Goal: Task Accomplishment & Management: Manage account settings

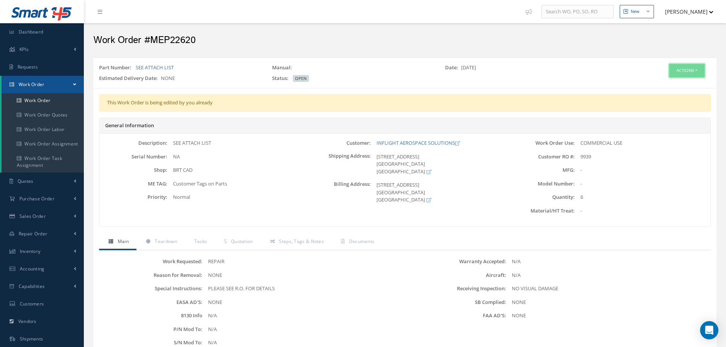
click at [690, 64] on button "Actions" at bounding box center [686, 70] width 35 height 13
click at [673, 84] on link "Edit" at bounding box center [675, 85] width 61 height 10
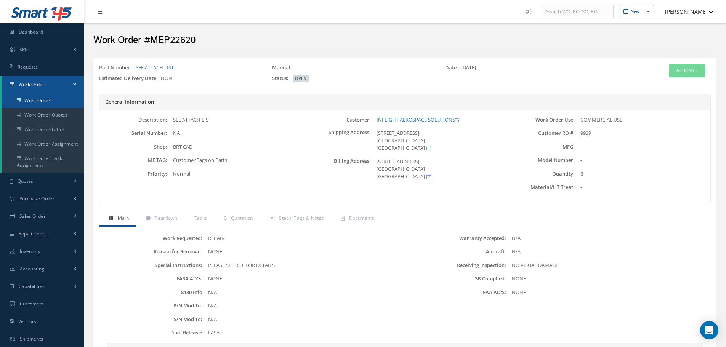
click at [62, 104] on link "Work Order" at bounding box center [43, 100] width 82 height 14
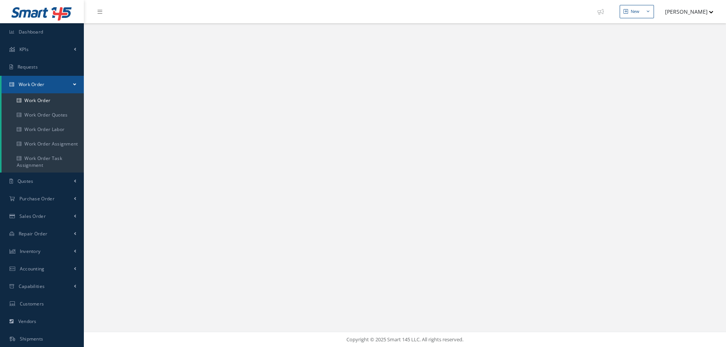
select select "25"
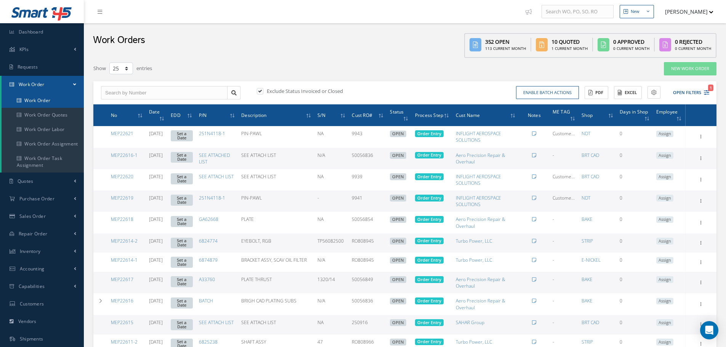
click at [50, 105] on link "Work Order" at bounding box center [43, 100] width 82 height 14
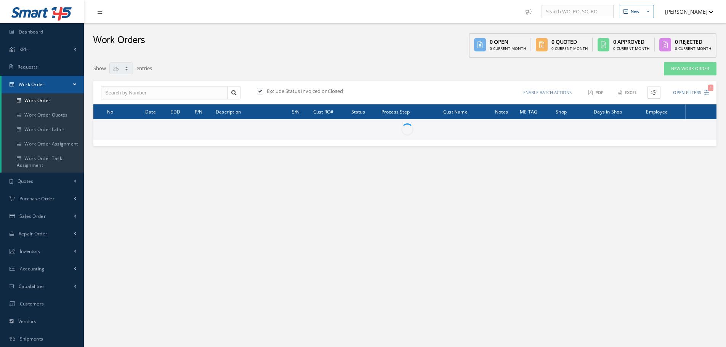
select select "25"
click at [147, 94] on input "text" at bounding box center [164, 93] width 126 height 14
paste input "MEP22385"
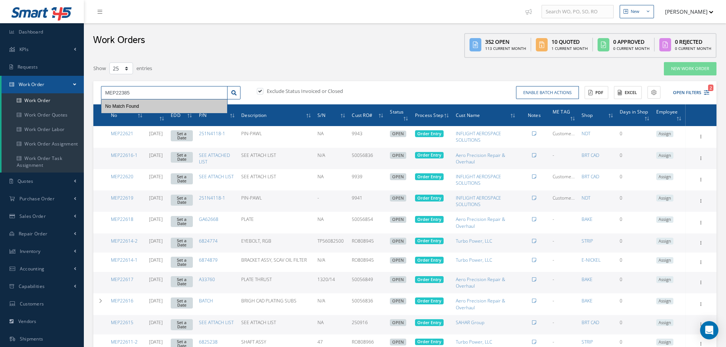
type input "MEP22385"
click at [270, 88] on label "Exclude Status Invoiced or Closed" at bounding box center [304, 91] width 78 height 7
click at [262, 89] on input "checkbox" at bounding box center [259, 91] width 5 height 5
checkbox input "false"
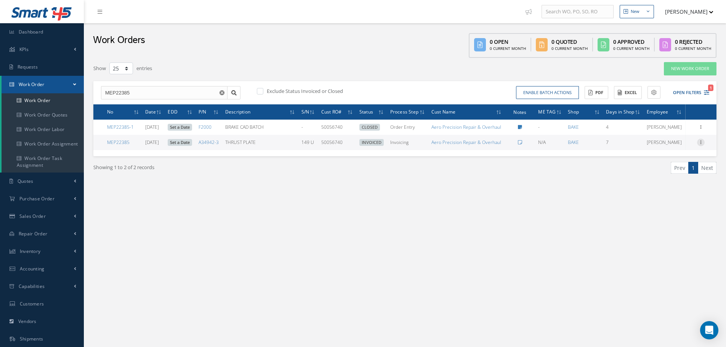
click at [703, 144] on icon at bounding box center [701, 142] width 8 height 6
click at [664, 157] on link "Edit" at bounding box center [665, 157] width 60 height 10
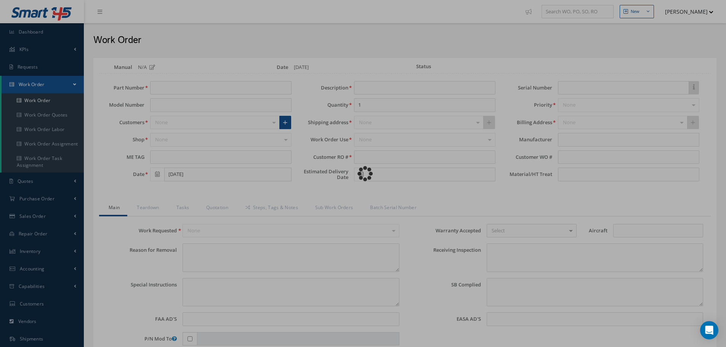
type input "A34942-3"
type input "N/A"
type input "08/22/2025"
type input "THRUST PLATE"
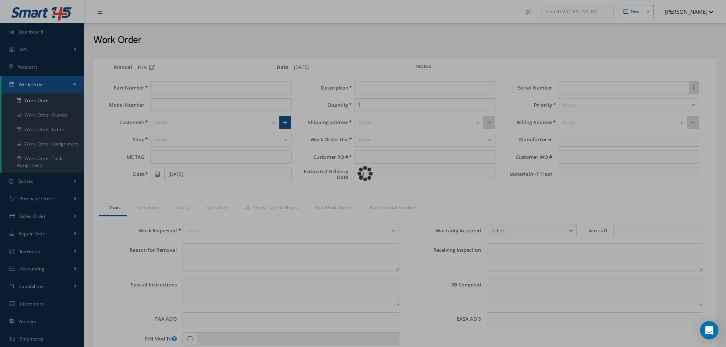
type input "50056740"
type input "149 U"
type input "3087112"
type textarea "NONE"
type textarea "PLEASE SEE R.O. FOR DETAILS"
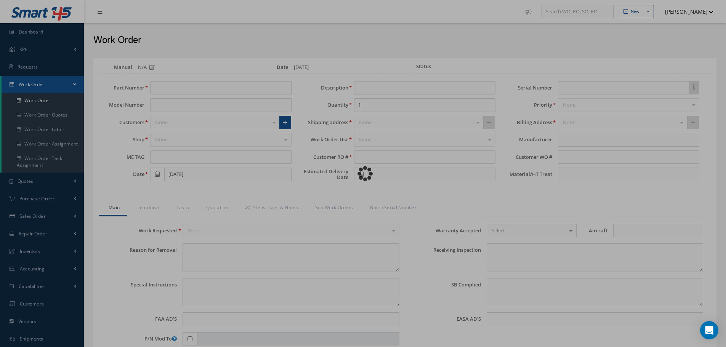
type input "NONE"
type textarea "NO VISUAL DAMAGE"
type textarea "NONE"
type input "NONE"
type textarea "1- STRESS RELIEF BAKE FOR 4 HOURS MINIMUM AT 365°F-383°F. 2- STRIP NICKEL PLATE…"
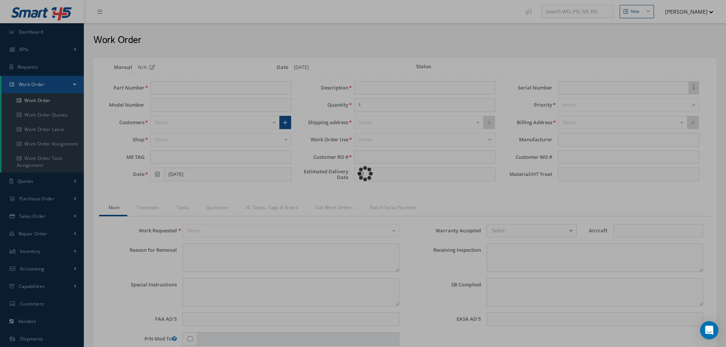
type input "09/03/2025"
type input "[DATE]"
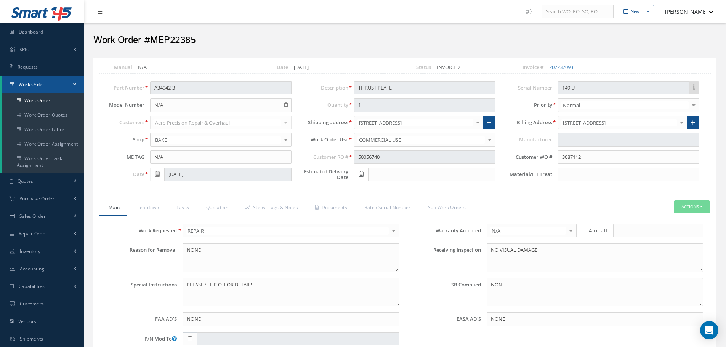
select select "25"
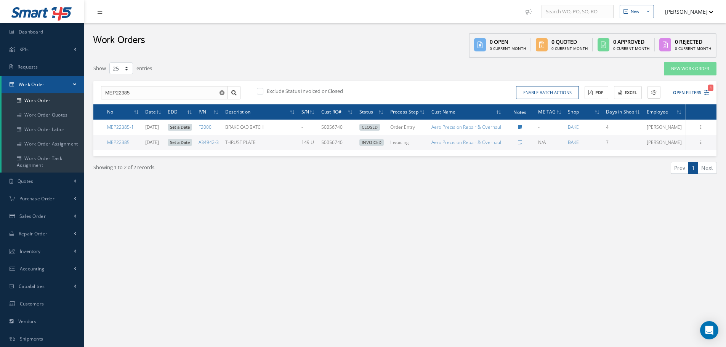
click at [310, 57] on div "Work Orders 0 Open 0 Current Month 0 Quoted 0 Current Month 0 Approved 0 Curren…" at bounding box center [405, 40] width 642 height 35
click at [225, 93] on button "button" at bounding box center [223, 93] width 10 height 14
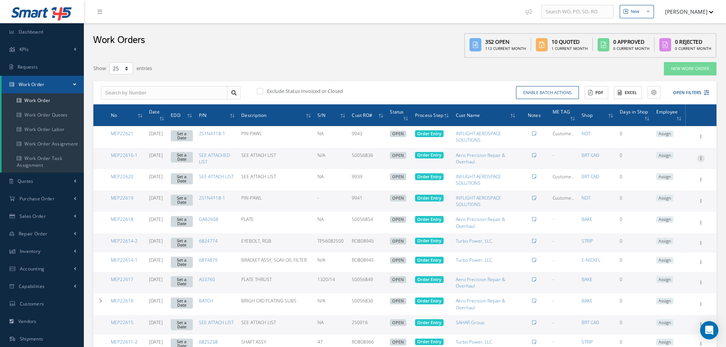
click at [699, 160] on icon at bounding box center [701, 158] width 8 height 6
click at [690, 171] on link "Edit" at bounding box center [665, 173] width 60 height 10
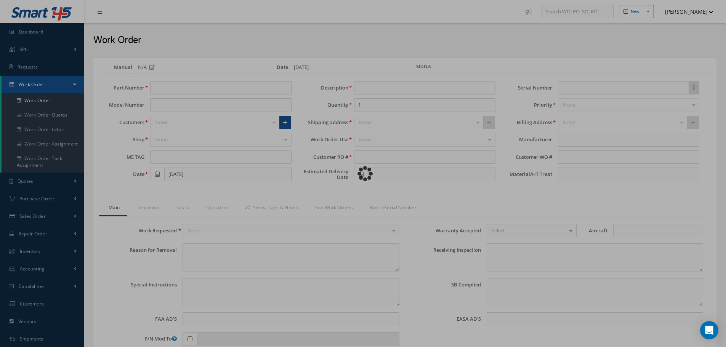
type input "SEE ATTACHED LIST"
type input "SEE ATTACH LIST"
type input "15"
type input "50056836"
type input "N/A"
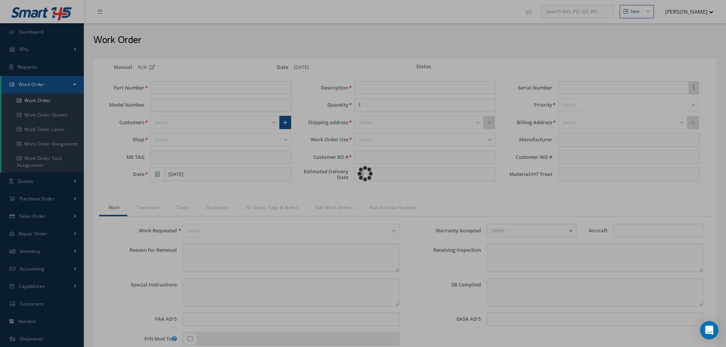
type input "NONE"
type textarea "NONE"
type input "NONE"
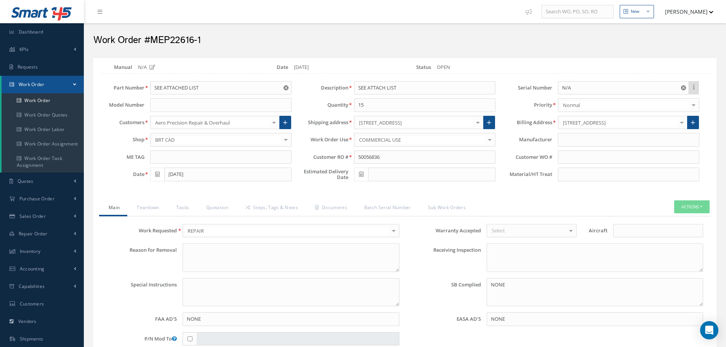
select select "25"
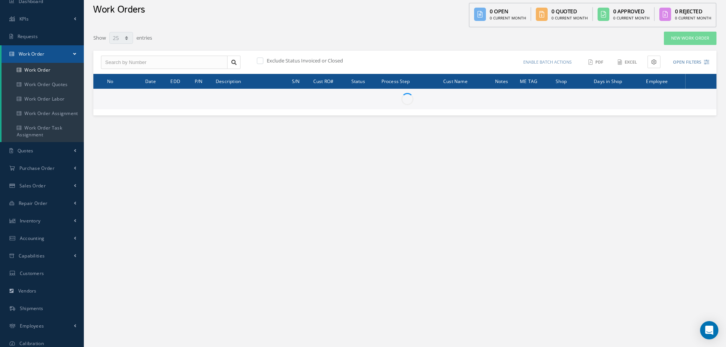
scroll to position [71, 0]
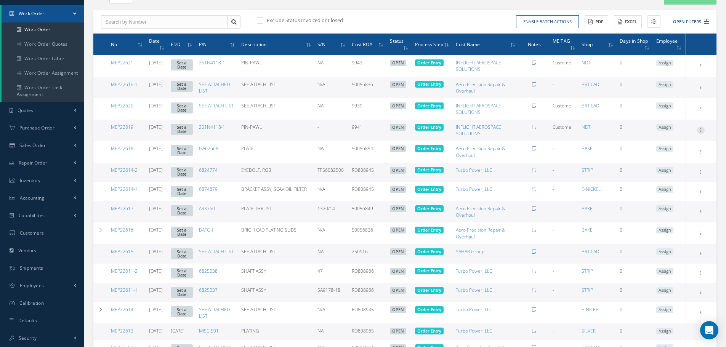
click at [699, 128] on icon at bounding box center [701, 129] width 8 height 6
click at [678, 143] on link "Edit" at bounding box center [665, 145] width 60 height 10
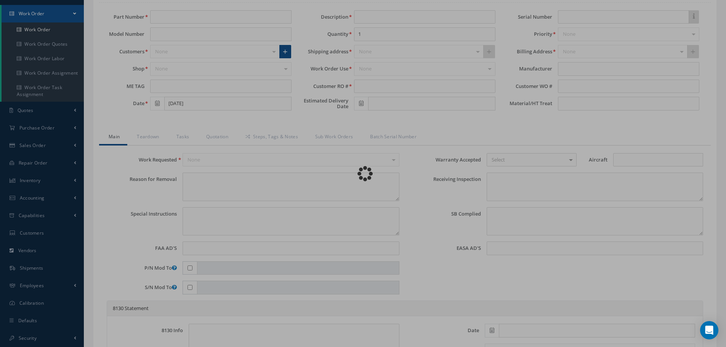
type input "251N4118-1"
type input "Customer Tag # 127"
type input "PIN-PAWL"
type input "2"
type input "9941"
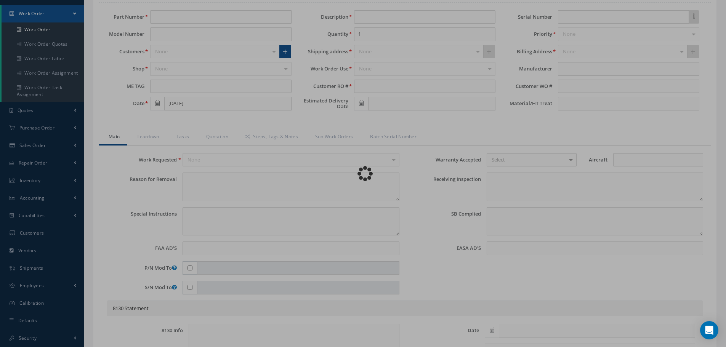
type textarea "NONE"
type textarea "PLEASE SEE R.O. FOR DETAILS"
type input "NONE"
type textarea "NO VISUAL DAMAGE"
type textarea "NONE"
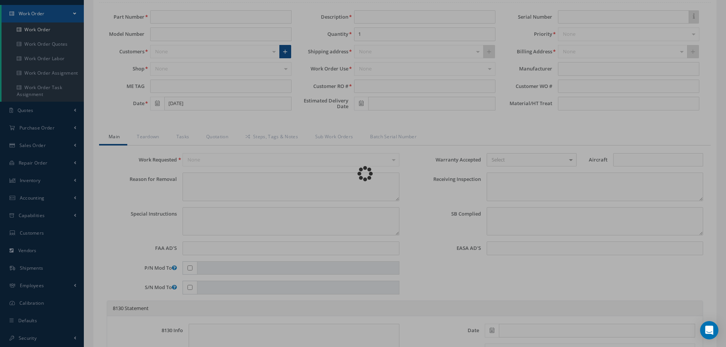
type input "NONE"
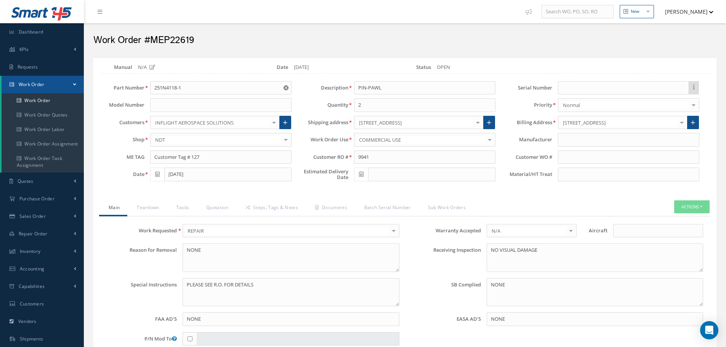
select select "25"
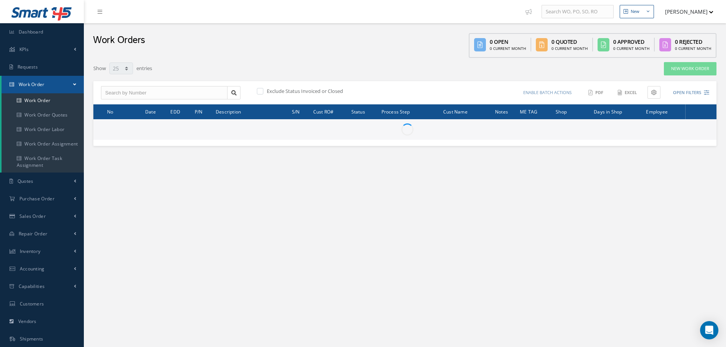
scroll to position [71, 0]
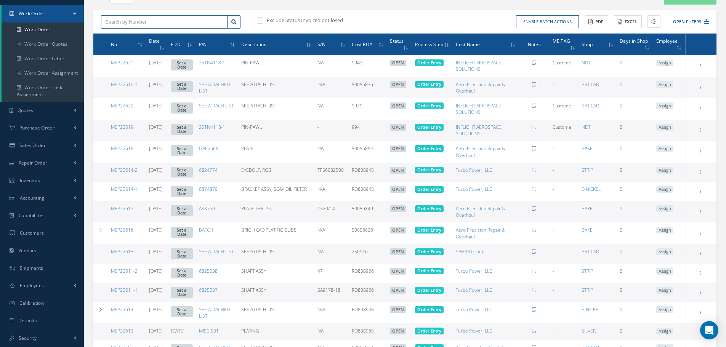
click at [159, 23] on input "text" at bounding box center [164, 22] width 126 height 14
paste input "26563"
click at [110, 22] on input "%26563" at bounding box center [164, 22] width 126 height 14
click at [146, 21] on input "mep26563" at bounding box center [164, 22] width 126 height 14
drag, startPoint x: 146, startPoint y: 21, endPoint x: 114, endPoint y: 21, distance: 31.2
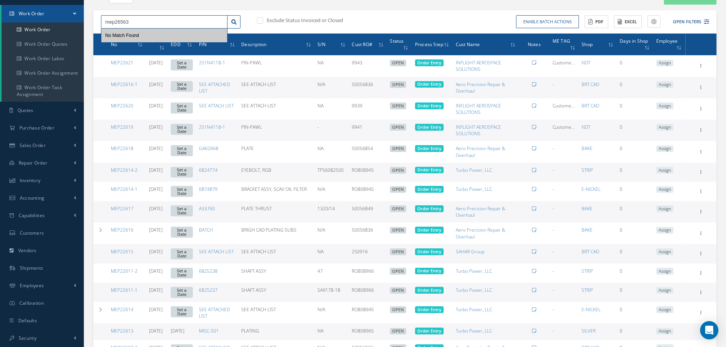
click at [109, 24] on input "mep26563" at bounding box center [164, 22] width 126 height 14
click at [135, 18] on input "mep26563" at bounding box center [164, 22] width 126 height 14
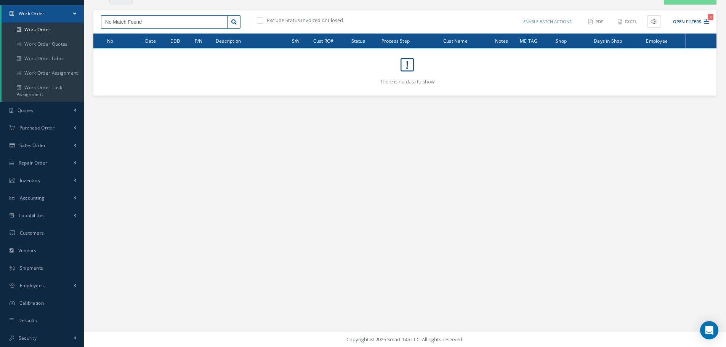
drag, startPoint x: 162, startPoint y: 20, endPoint x: 81, endPoint y: 22, distance: 80.8
click at [81, 22] on div "Smart 145 Dashboard KPIs Work Order Accounting Requests Work Order Work Order W…" at bounding box center [363, 138] width 726 height 418
type input "26563"
drag, startPoint x: 147, startPoint y: 24, endPoint x: 84, endPoint y: 26, distance: 62.9
click at [84, 26] on div "New New Work Order New Purchase Order New Customer Quote New Sales Order New Re…" at bounding box center [405, 138] width 642 height 418
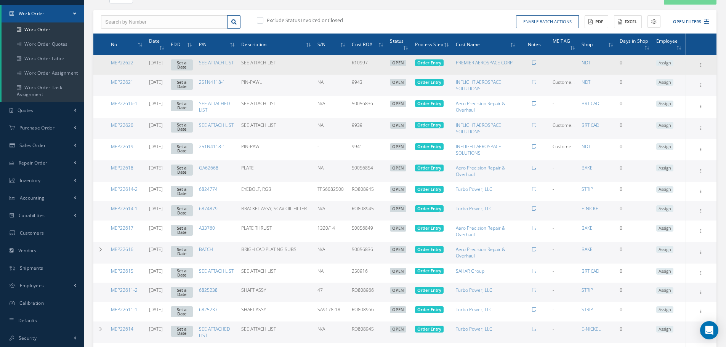
click at [699, 70] on div "Show Edit Invoicing Close Send By Email Sub Work Orders Documents Print-Outs Pr…" at bounding box center [700, 65] width 9 height 9
click at [699, 67] on icon at bounding box center [701, 64] width 8 height 6
click at [669, 78] on link "Edit" at bounding box center [665, 80] width 60 height 10
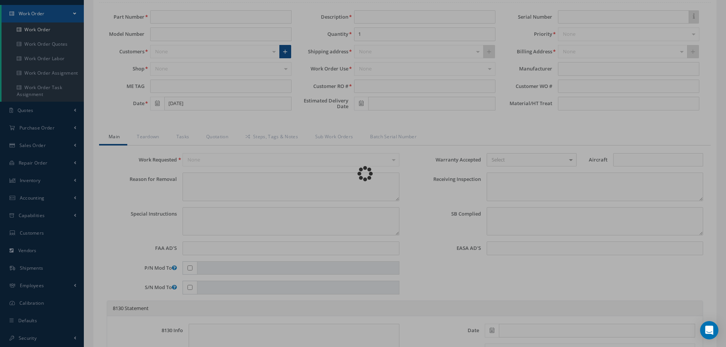
type input "SEE ATTACH LIST"
type input "37"
type input "R10997"
type textarea "NONE"
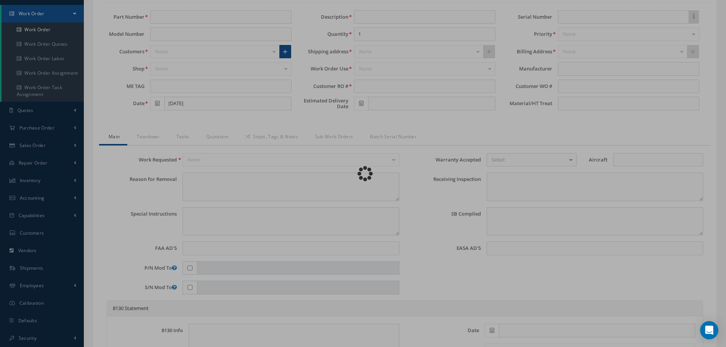
type textarea "PLEASE SEE R.O. FOR DETAILS"
type input "NONE"
type textarea "NO VISUAL DAMAGE"
type textarea "NONE"
type input "NONE"
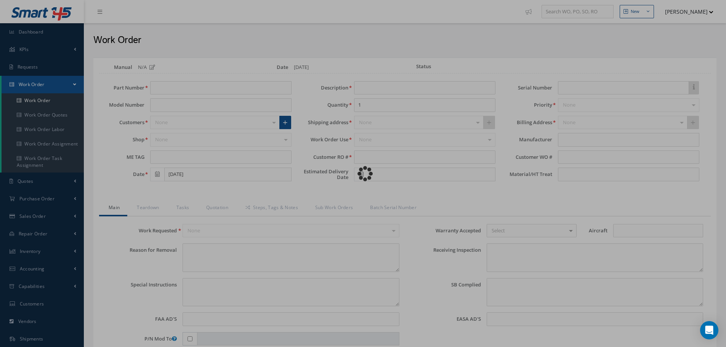
type input "A34942-3"
type input "N/A"
type input "[DATE]"
type input "THRUST PLATE"
type input "50056766"
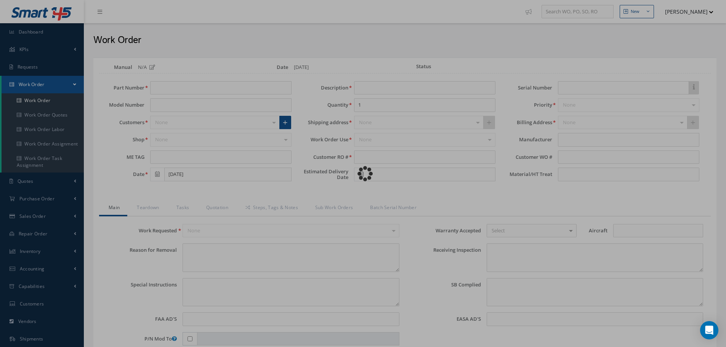
type input "[DATE]"
type input "113U"
type input "3087157"
type input "35CD4, 142 ksi Min"
type textarea "NONE"
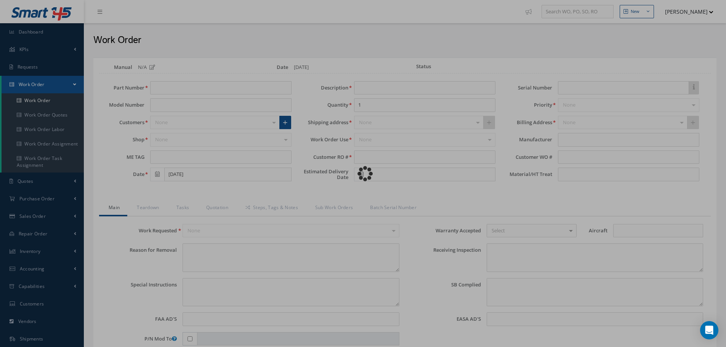
type textarea "PLEASE SEE R.O. FOR DETAILS"
type input "NONE"
type textarea "NO VISUAL DAMAGE"
type textarea "NONE"
type input "NONE"
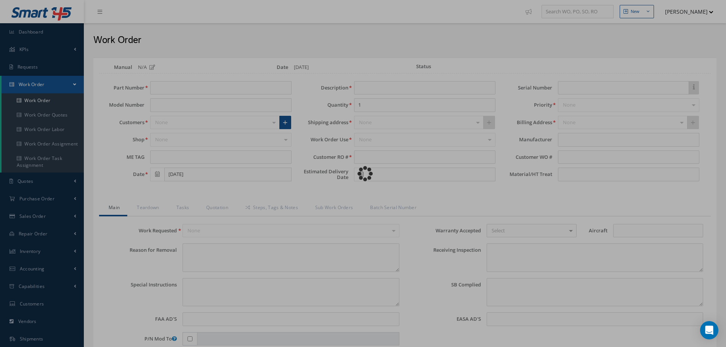
type textarea "1- STRESS RELIEF BAKE FOR 4 HOURS MINIMUM AT 365°F-383°F. 2- STRIP NICKEL PLATE…"
type input "[DATE]"
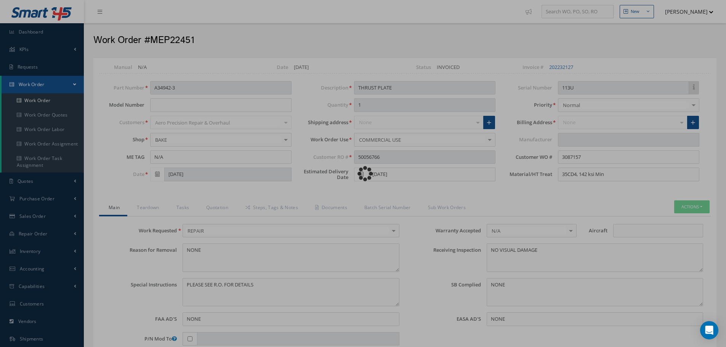
type input "[PERSON_NAME] [PERSON_NAME] GROUP"
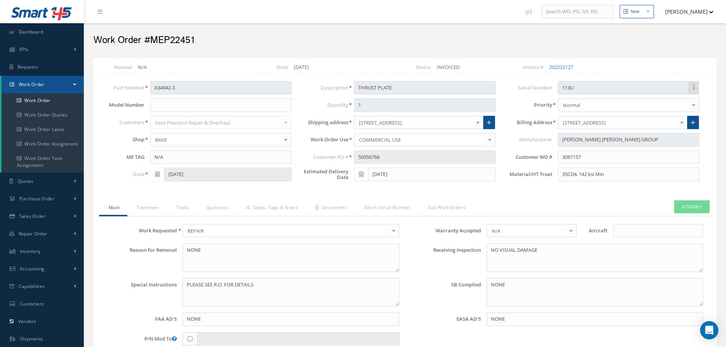
click at [561, 191] on div "Loading… Manual N/A Date [DATE] Status INVOICED Invoice # 202232127 Part Number…" at bounding box center [404, 333] width 623 height 551
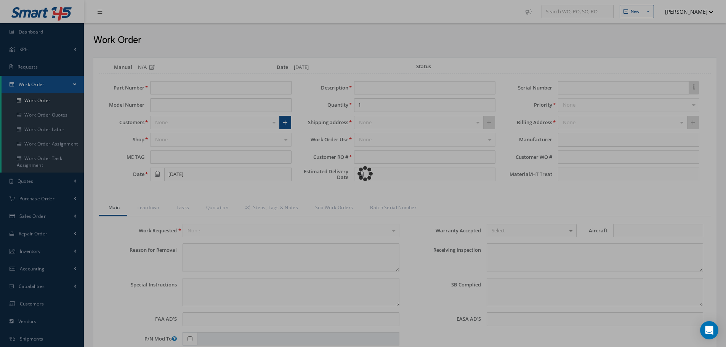
type input "2317-1503-005"
type input "N/A"
type input "08/22/2025"
type input "AXLE"
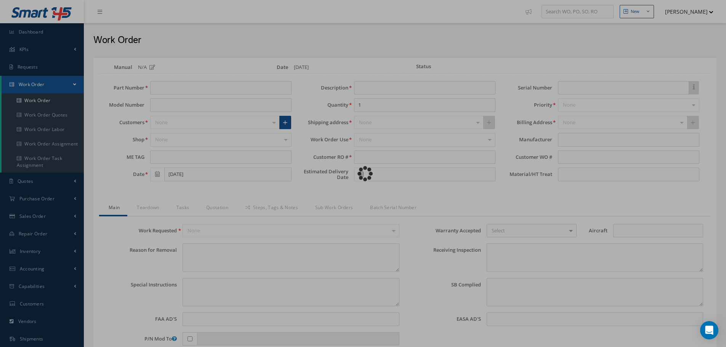
type input "POT25-14593"
type input "09/19/2025"
type input "1555741/005"
type input "AC8873.10.12#1"
type input "STEEL 300M, 53-55 HRC"
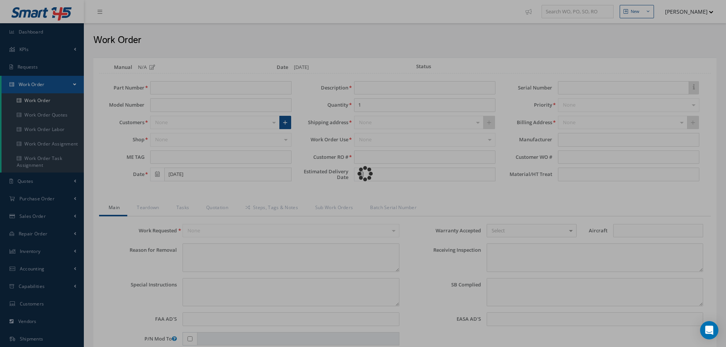
type input "NONE"
type textarea "NONE"
type input "NONE"
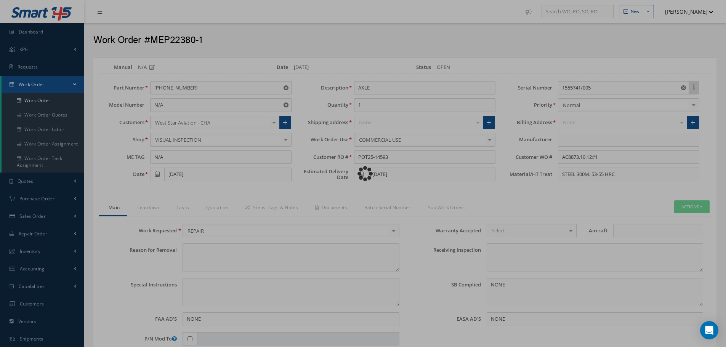
type input "ELEB"
